Goal: Find contact information: Find contact information

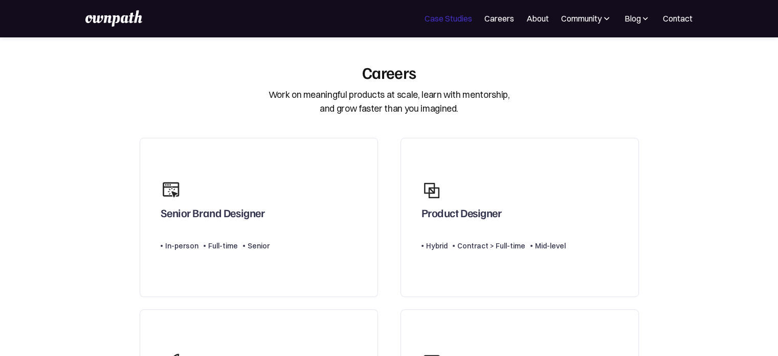
click at [428, 14] on link "Case Studies" at bounding box center [449, 18] width 48 height 12
click at [676, 14] on link "Contact" at bounding box center [678, 18] width 30 height 12
